Goal: Entertainment & Leisure: Consume media (video, audio)

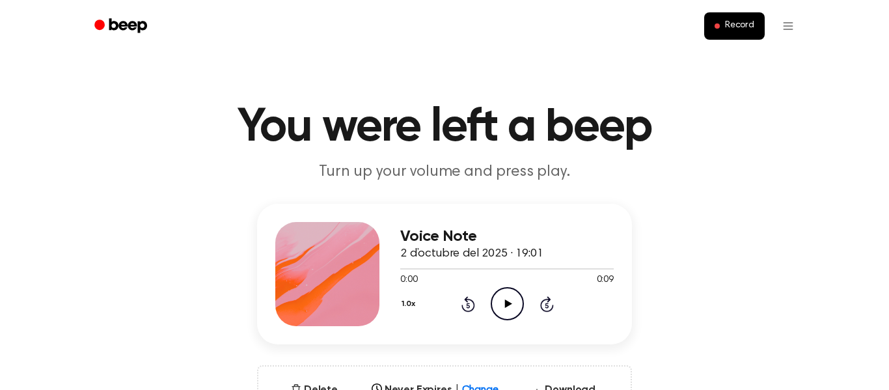
click at [501, 300] on icon "Play Audio" at bounding box center [507, 303] width 33 height 33
click at [508, 299] on icon "Pause Audio" at bounding box center [507, 303] width 33 height 33
click at [508, 299] on icon "Play Audio" at bounding box center [507, 303] width 33 height 33
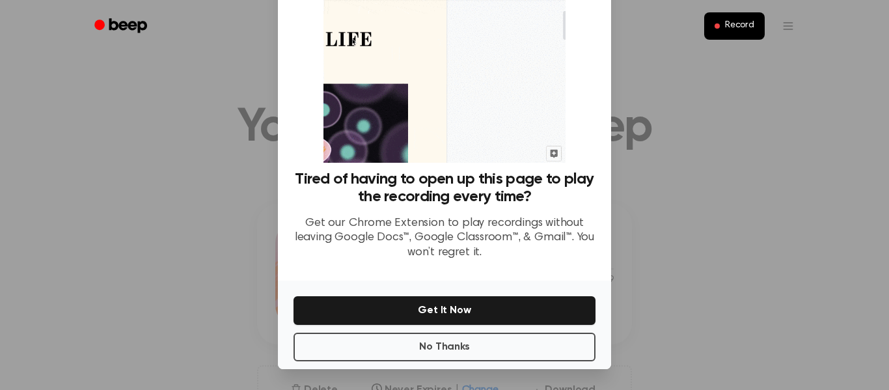
scroll to position [83, 0]
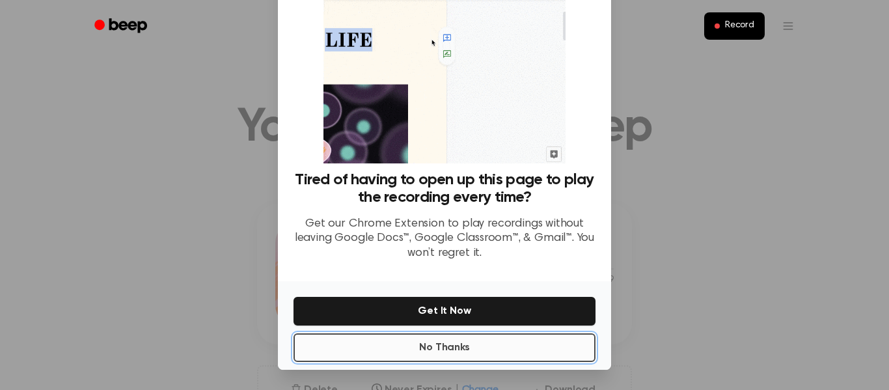
click at [452, 350] on button "No Thanks" at bounding box center [445, 347] width 302 height 29
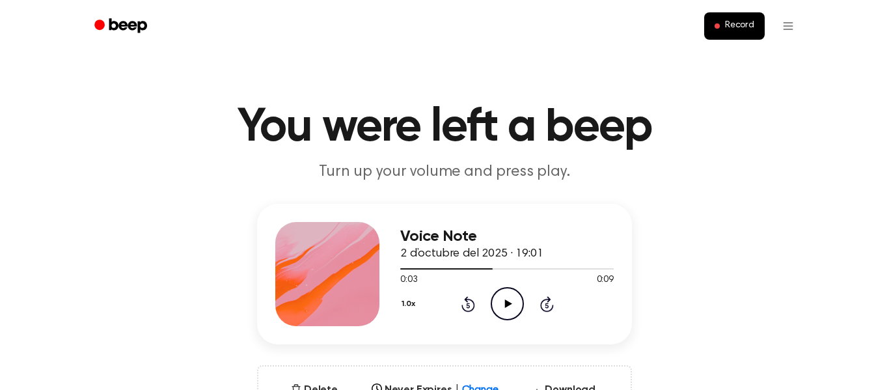
click at [517, 311] on icon "Play Audio" at bounding box center [507, 303] width 33 height 33
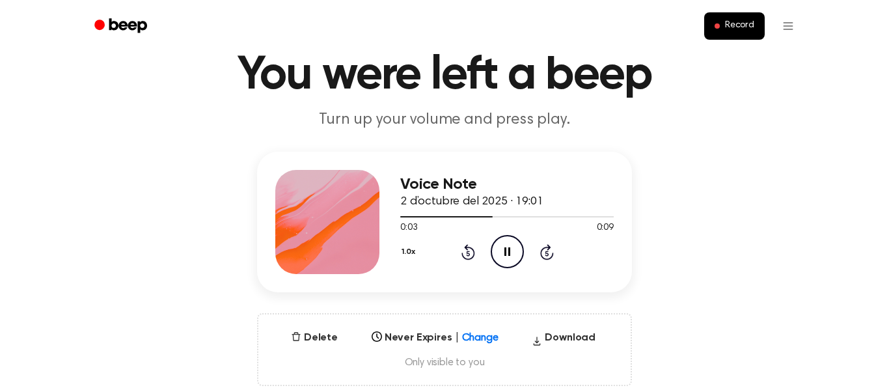
scroll to position [51, 0]
click at [404, 218] on div at bounding box center [446, 217] width 92 height 1
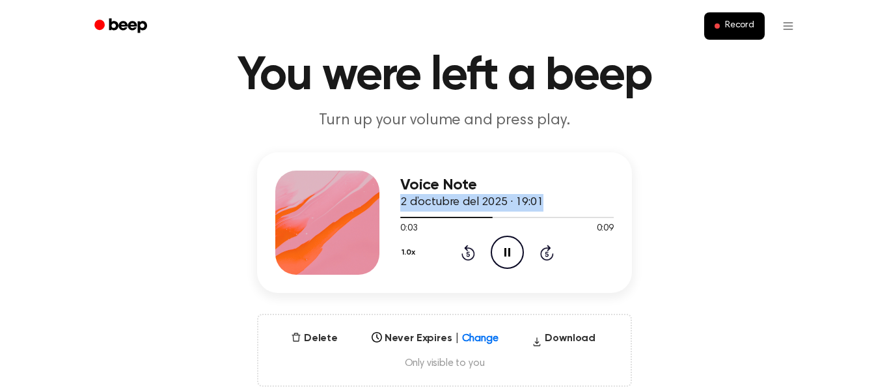
drag, startPoint x: 483, startPoint y: 221, endPoint x: 470, endPoint y: 178, distance: 44.9
click at [470, 178] on div "Voice Note 2 d’octubre del 2025 · 19:01 0:03 0:09 Your browser does not support…" at bounding box center [507, 223] width 214 height 104
click at [470, 178] on h3 "Voice Note" at bounding box center [507, 185] width 214 height 18
click at [421, 217] on div at bounding box center [446, 217] width 92 height 1
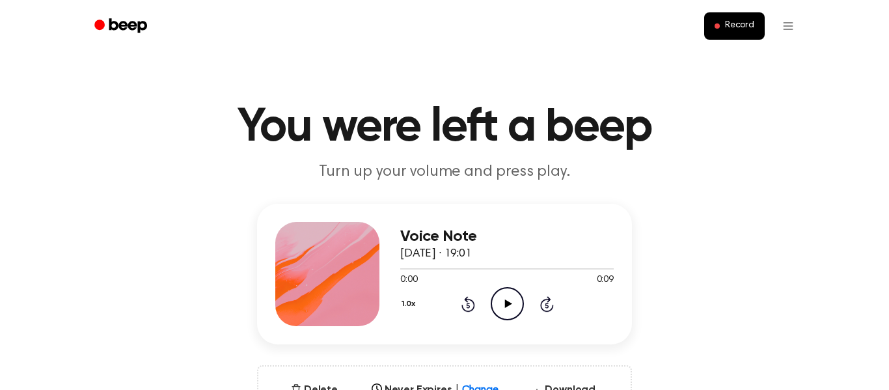
click at [512, 308] on icon "Play Audio" at bounding box center [507, 303] width 33 height 33
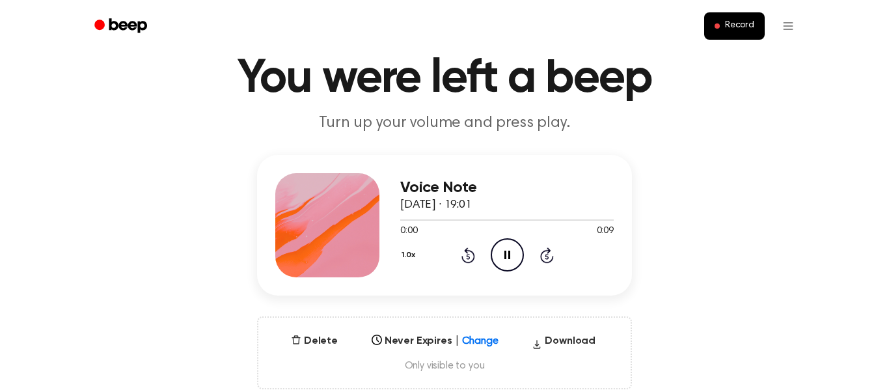
scroll to position [28, 0]
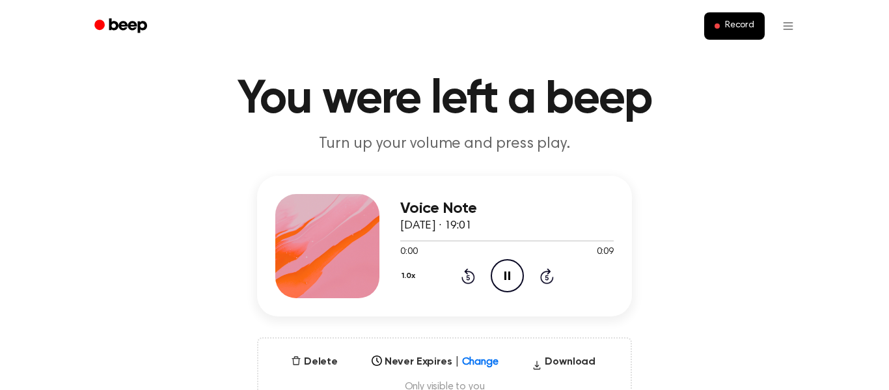
click at [200, 152] on p "Turn up your volume and press play." at bounding box center [445, 143] width 500 height 21
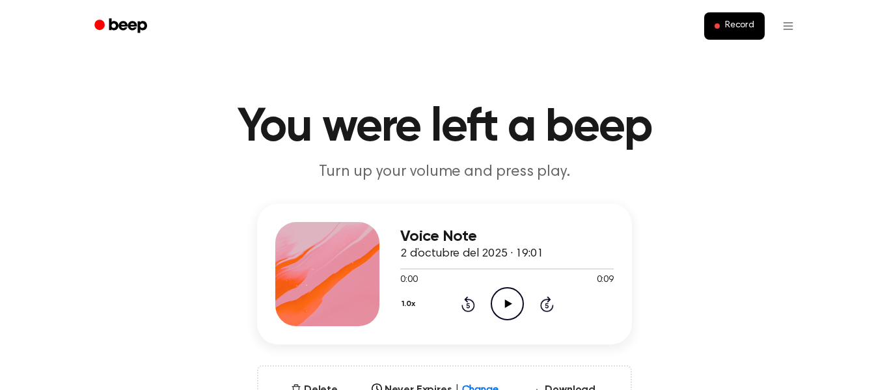
click at [508, 304] on icon at bounding box center [508, 303] width 7 height 8
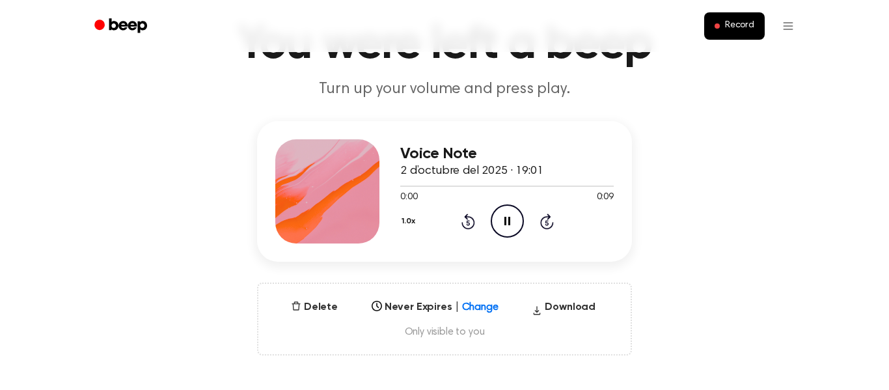
scroll to position [82, 0]
click at [857, 105] on main "You were left a beep Turn up your volume and press play. Voice Note 2 d’octubre…" at bounding box center [444, 335] width 889 height 835
